Goal: Obtain resource: Download file/media

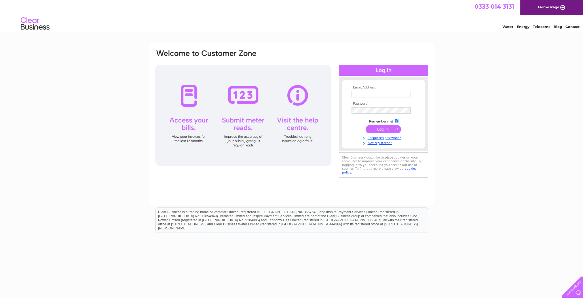
type input "[EMAIL_ADDRESS][DOMAIN_NAME]"
click at [380, 129] on input "submit" at bounding box center [383, 129] width 35 height 8
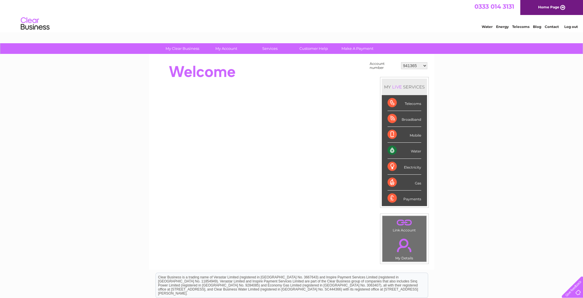
click at [412, 68] on select "941365 941367 1089057 1091271 1127367 1150001 30286575" at bounding box center [414, 65] width 26 height 7
click at [401, 62] on select "941365 941367 1089057 1091271 1127367 1150001 30286575" at bounding box center [414, 65] width 26 height 7
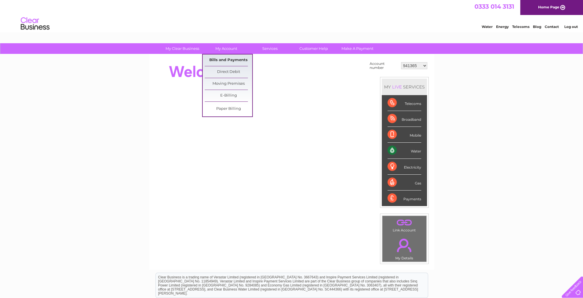
click at [229, 59] on link "Bills and Payments" at bounding box center [229, 60] width 48 height 12
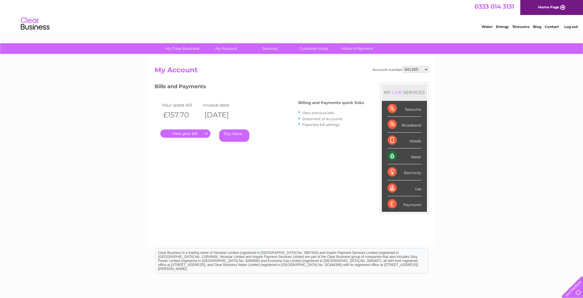
click at [193, 132] on link "." at bounding box center [185, 133] width 50 height 8
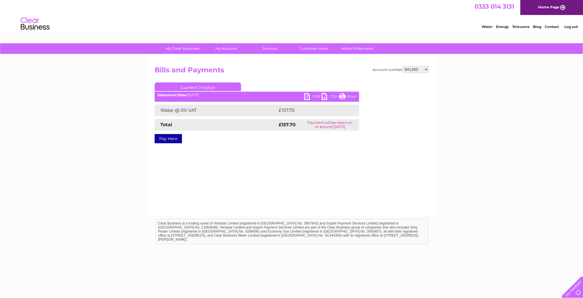
click at [305, 93] on ul "Current Invoice" at bounding box center [257, 87] width 204 height 11
click at [307, 95] on link "PDF" at bounding box center [312, 97] width 17 height 8
click at [409, 68] on select "941365 941367 1089057 1091271 1127367 1150001 30286575" at bounding box center [416, 69] width 26 height 7
select select "941367"
click at [403, 66] on select "941365 941367 1089057 1091271 1127367 1150001 30286575" at bounding box center [416, 69] width 26 height 7
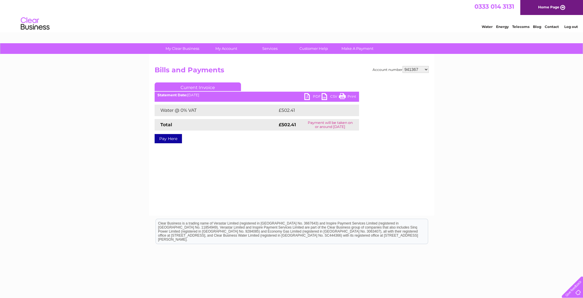
click at [308, 95] on link "PDF" at bounding box center [312, 97] width 17 height 8
click at [409, 69] on select "941365 941367 1089057 1091271 1127367 1150001 30286575" at bounding box center [416, 69] width 26 height 7
select select "1089057"
click at [403, 66] on select "941365 941367 1089057 1091271 1127367 1150001 30286575" at bounding box center [416, 69] width 26 height 7
click at [309, 97] on link "PDF" at bounding box center [312, 97] width 17 height 8
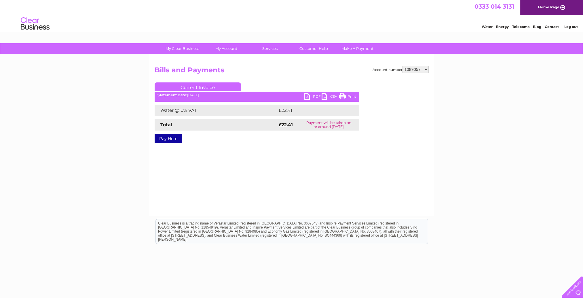
click at [280, 110] on td "£22.41" at bounding box center [312, 111] width 70 height 12
click at [416, 69] on select "941365 941367 1089057 1091271 1127367 1150001 30286575" at bounding box center [416, 69] width 26 height 7
click at [296, 178] on div "Account number 941365 941367 1089057 1091271 1127367 1150001 30286575 Bills and…" at bounding box center [291, 134] width 285 height 161
click at [307, 96] on link "PDF" at bounding box center [312, 97] width 17 height 8
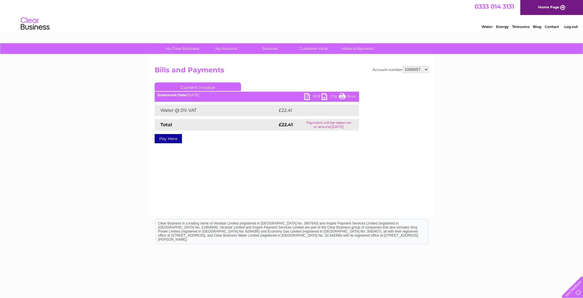
click at [416, 66] on select "941365 941367 1089057 1091271 1127367 1150001 30286575" at bounding box center [416, 69] width 26 height 7
select select "1091271"
click at [403, 66] on select "941365 941367 1089057 1091271 1127367 1150001 30286575" at bounding box center [416, 69] width 26 height 7
click at [307, 95] on link "PDF" at bounding box center [312, 97] width 17 height 8
click at [413, 70] on select "941365 941367 1089057 1091271 1127367 1150001 30286575" at bounding box center [416, 69] width 26 height 7
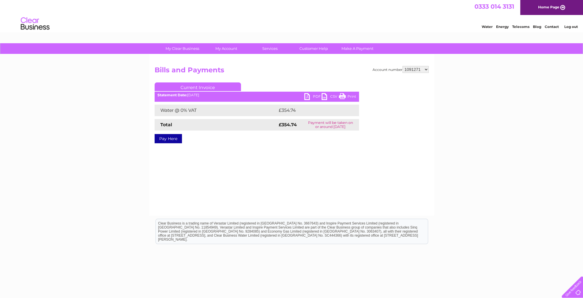
select select "1127367"
click at [403, 66] on select "941365 941367 1089057 1091271 1127367 1150001 30286575" at bounding box center [416, 69] width 26 height 7
click at [303, 96] on div "Statement Date: 02/10/2025" at bounding box center [257, 95] width 204 height 4
click at [307, 96] on link "PDF" at bounding box center [312, 97] width 17 height 8
click at [417, 70] on select "941365 941367 1089057 1091271 1127367 1150001 30286575" at bounding box center [416, 69] width 26 height 7
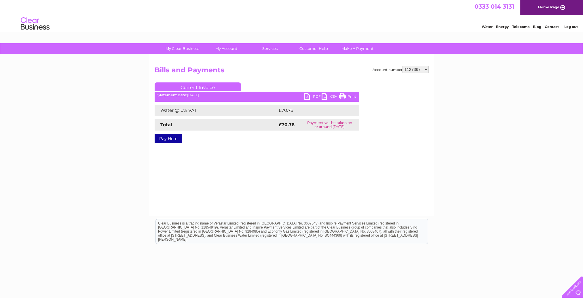
select select "1150001"
click at [403, 66] on select "941365 941367 1089057 1091271 1127367 1150001 30286575" at bounding box center [416, 69] width 26 height 7
click at [308, 96] on link "PDF" at bounding box center [312, 97] width 17 height 8
click at [408, 69] on select "941365 941367 1089057 1091271 1127367 1150001 30286575" at bounding box center [416, 69] width 26 height 7
select select "30286575"
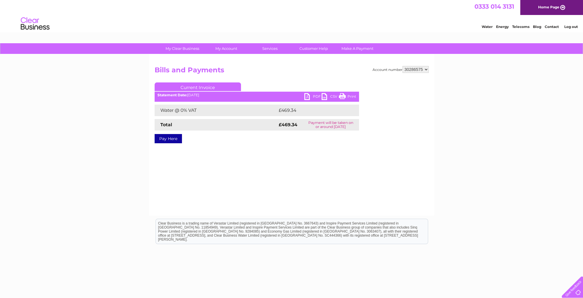
click at [403, 66] on select "941365 941367 1089057 1091271 1127367 1150001 30286575" at bounding box center [416, 69] width 26 height 7
click at [309, 97] on link "PDF" at bounding box center [312, 97] width 17 height 8
